Goal: Task Accomplishment & Management: Manage account settings

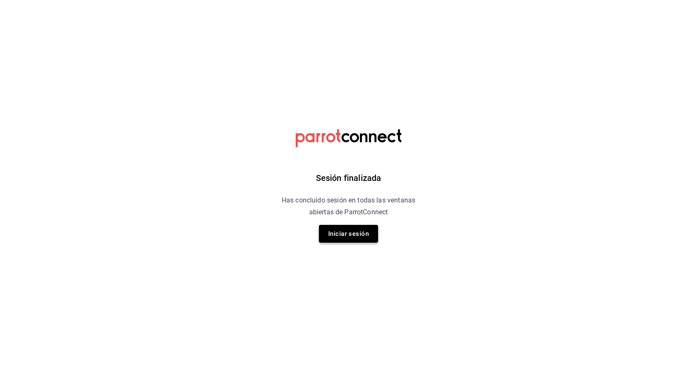
click at [353, 236] on button "Iniciar sesión" at bounding box center [348, 234] width 59 height 18
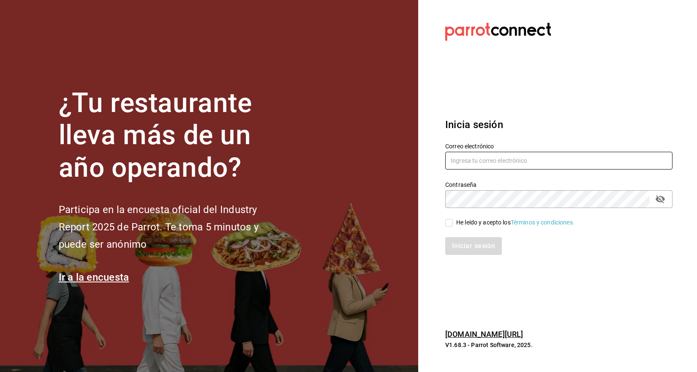
click at [469, 160] on input "text" at bounding box center [558, 161] width 227 height 18
type input "[EMAIL_ADDRESS][DOMAIN_NAME]"
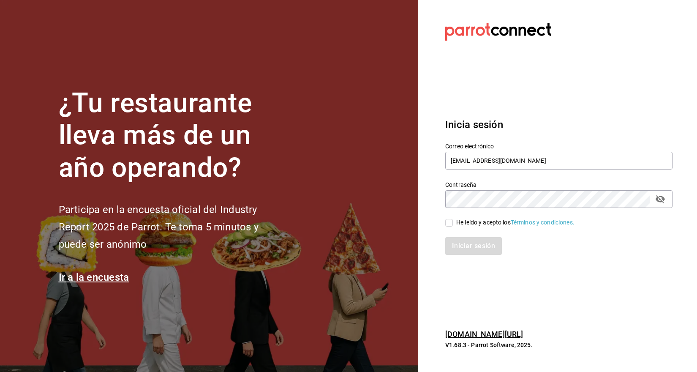
click at [450, 225] on input "He leído y acepto los Términos y condiciones." at bounding box center [449, 223] width 8 height 8
checkbox input "true"
click at [458, 239] on button "Iniciar sesión" at bounding box center [473, 246] width 57 height 18
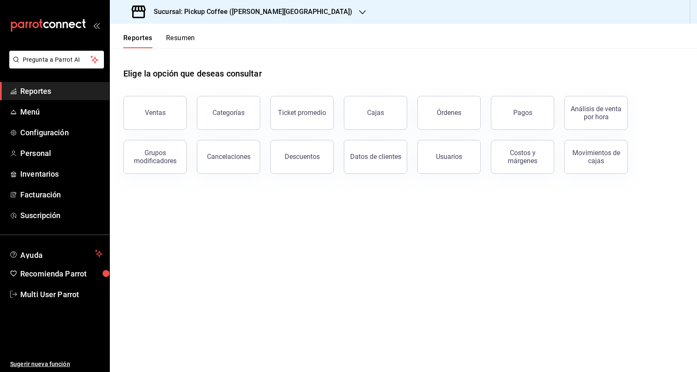
click at [284, 16] on div "Sucursal: Pickup Coffee ([PERSON_NAME][GEOGRAPHIC_DATA])" at bounding box center [243, 12] width 252 height 24
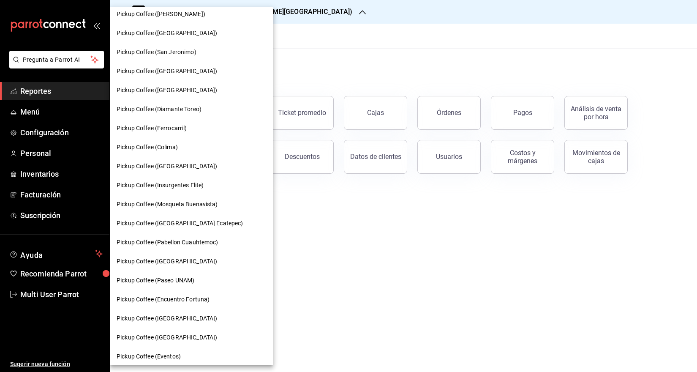
scroll to position [371, 0]
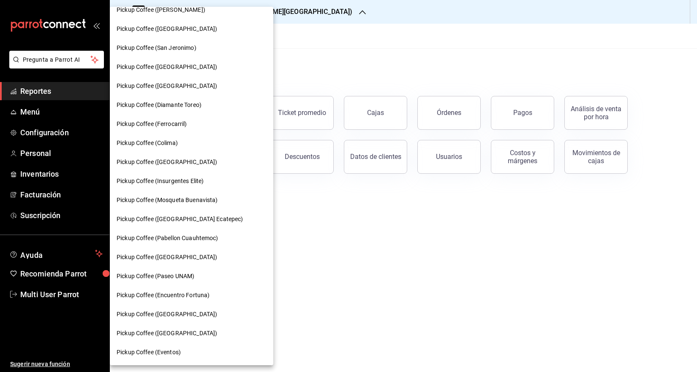
click at [187, 274] on span "Pickup Coffee (Paseo UNAM)" at bounding box center [156, 275] width 78 height 9
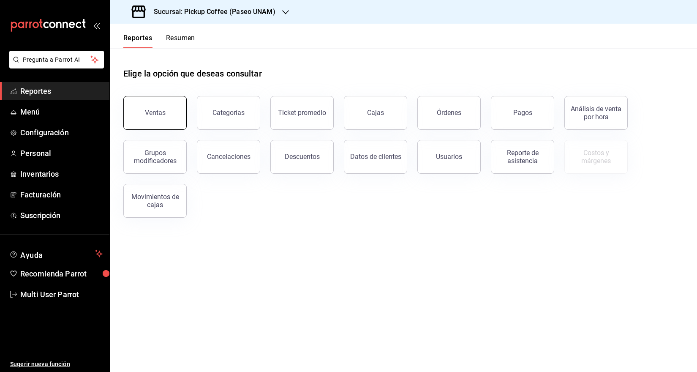
click at [163, 125] on button "Ventas" at bounding box center [154, 113] width 63 height 34
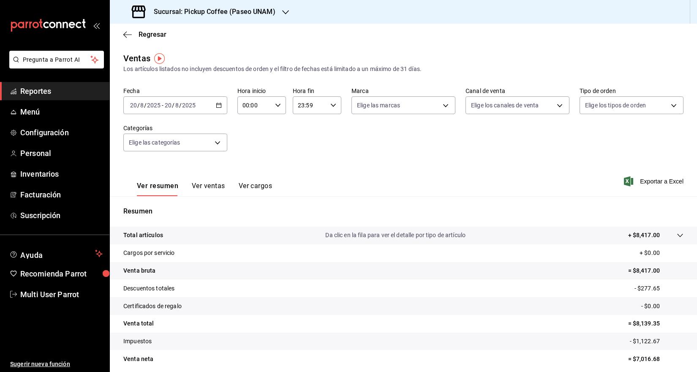
click at [212, 185] on button "Ver ventas" at bounding box center [208, 189] width 33 height 14
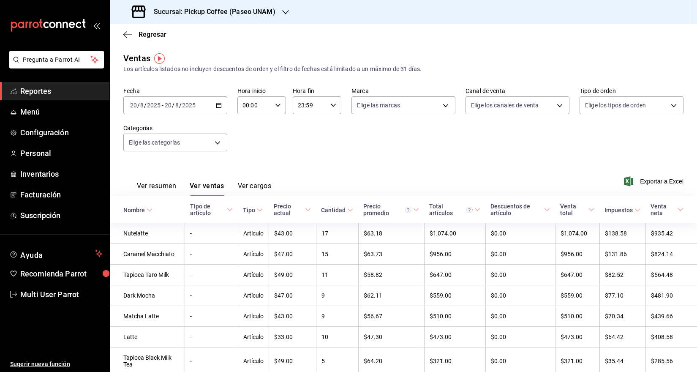
click at [158, 182] on button "Ver resumen" at bounding box center [156, 189] width 39 height 14
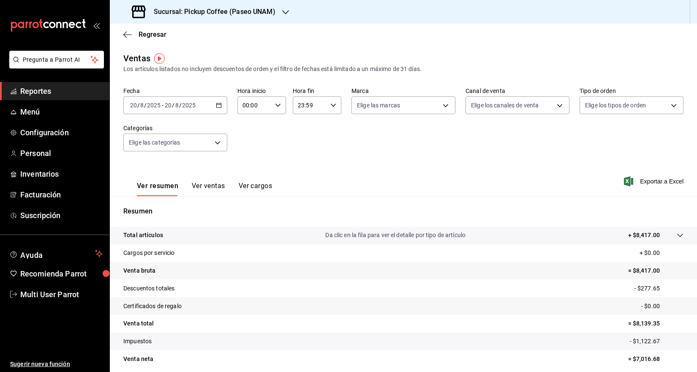
scroll to position [33, 0]
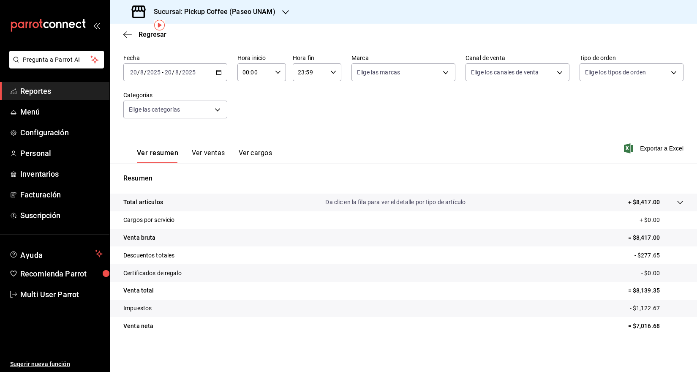
click at [247, 152] on button "Ver cargos" at bounding box center [256, 156] width 34 height 14
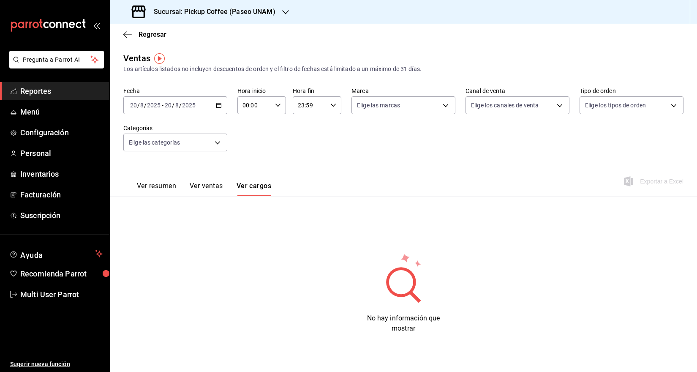
click at [220, 186] on button "Ver ventas" at bounding box center [206, 189] width 33 height 14
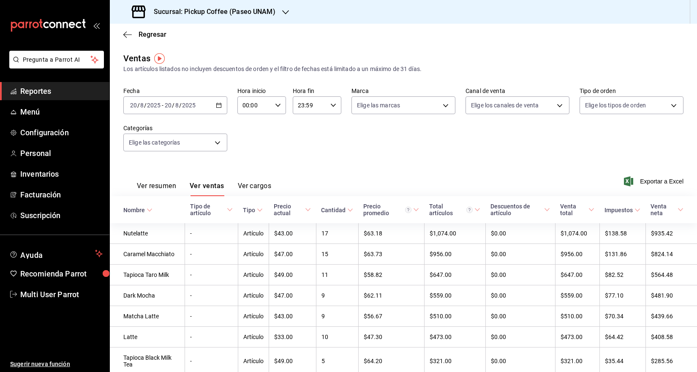
click at [168, 184] on button "Ver resumen" at bounding box center [156, 189] width 39 height 14
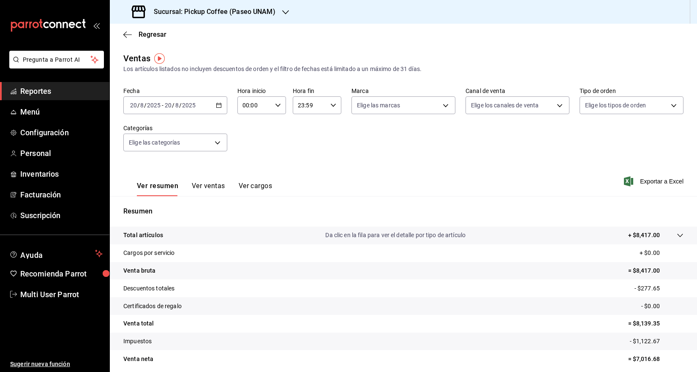
click at [362, 339] on tr "Impuestos - $1,122.67" at bounding box center [403, 341] width 587 height 18
click at [570, 52] on div "Ventas Los artículos listados no incluyen descuentos de orden y el filtro de fe…" at bounding box center [403, 63] width 560 height 22
